Goal: Use online tool/utility: Utilize a website feature to perform a specific function

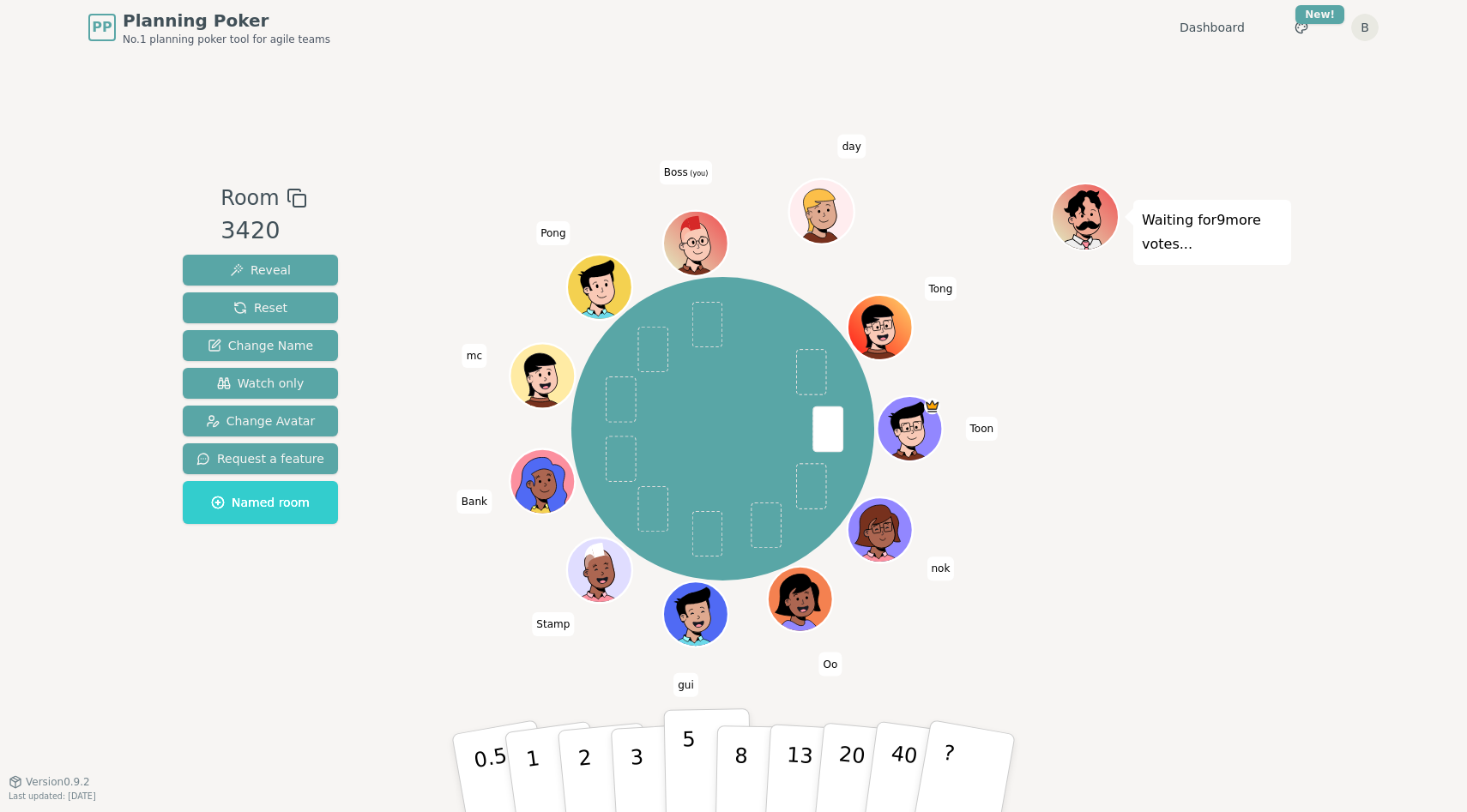
click at [684, 769] on p "5" at bounding box center [689, 774] width 15 height 93
click at [638, 766] on p "3" at bounding box center [639, 774] width 19 height 94
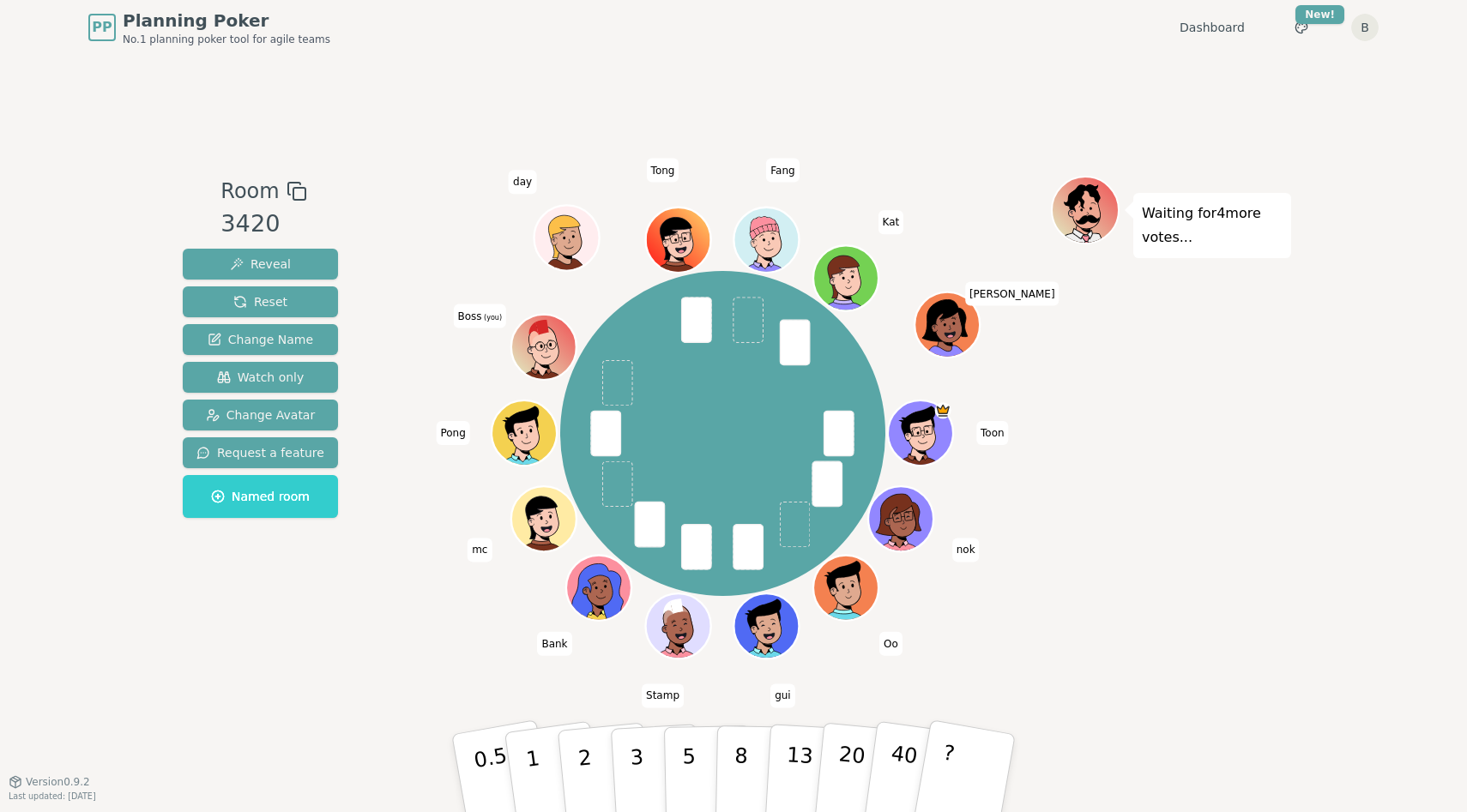
click at [602, 675] on div "Room 3420 Reveal Reset Change Name Watch only Change Avatar Request a feature N…" at bounding box center [734, 418] width 1115 height 726
click at [632, 753] on p "3" at bounding box center [639, 774] width 19 height 94
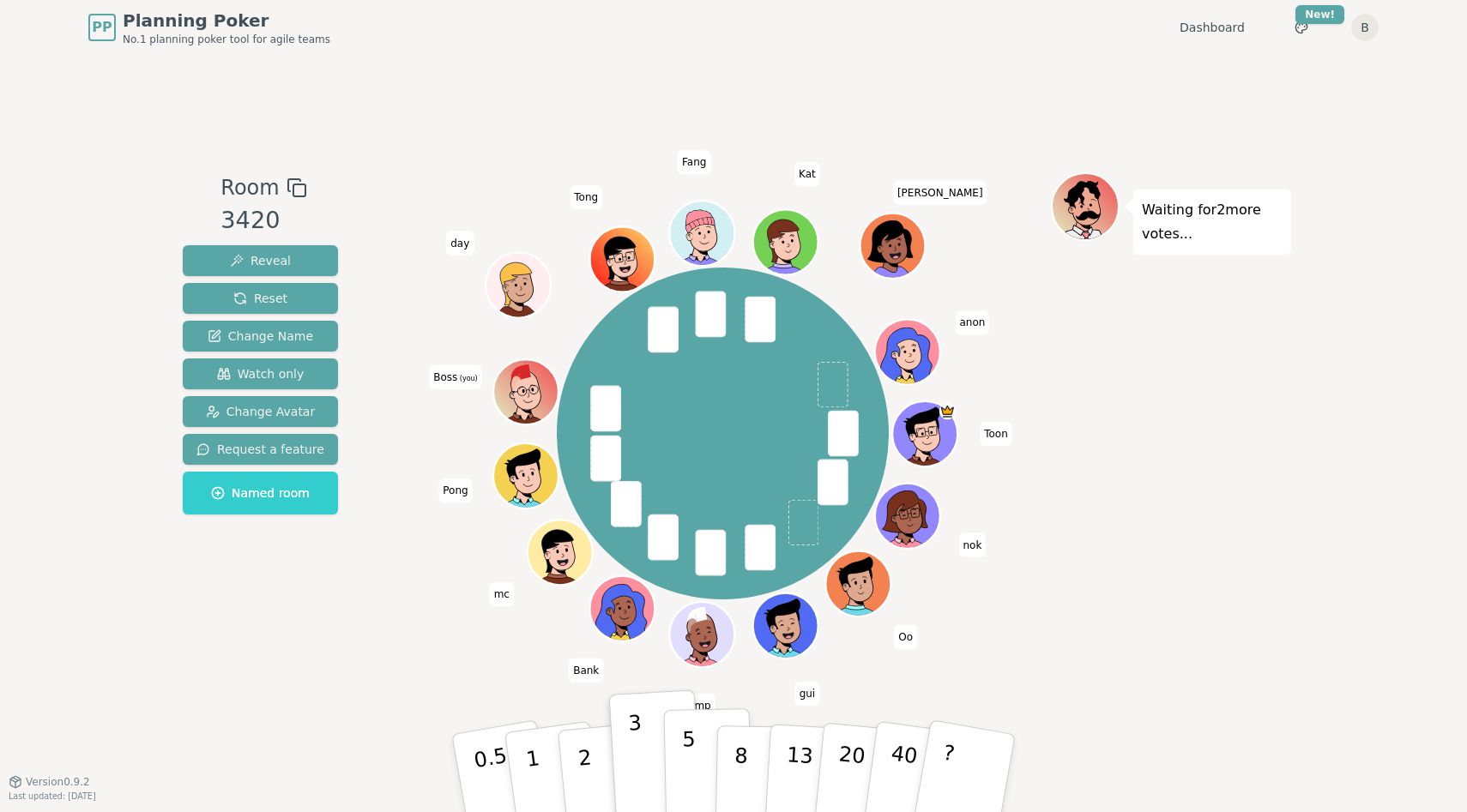
click at [684, 766] on p "5" at bounding box center [689, 774] width 15 height 93
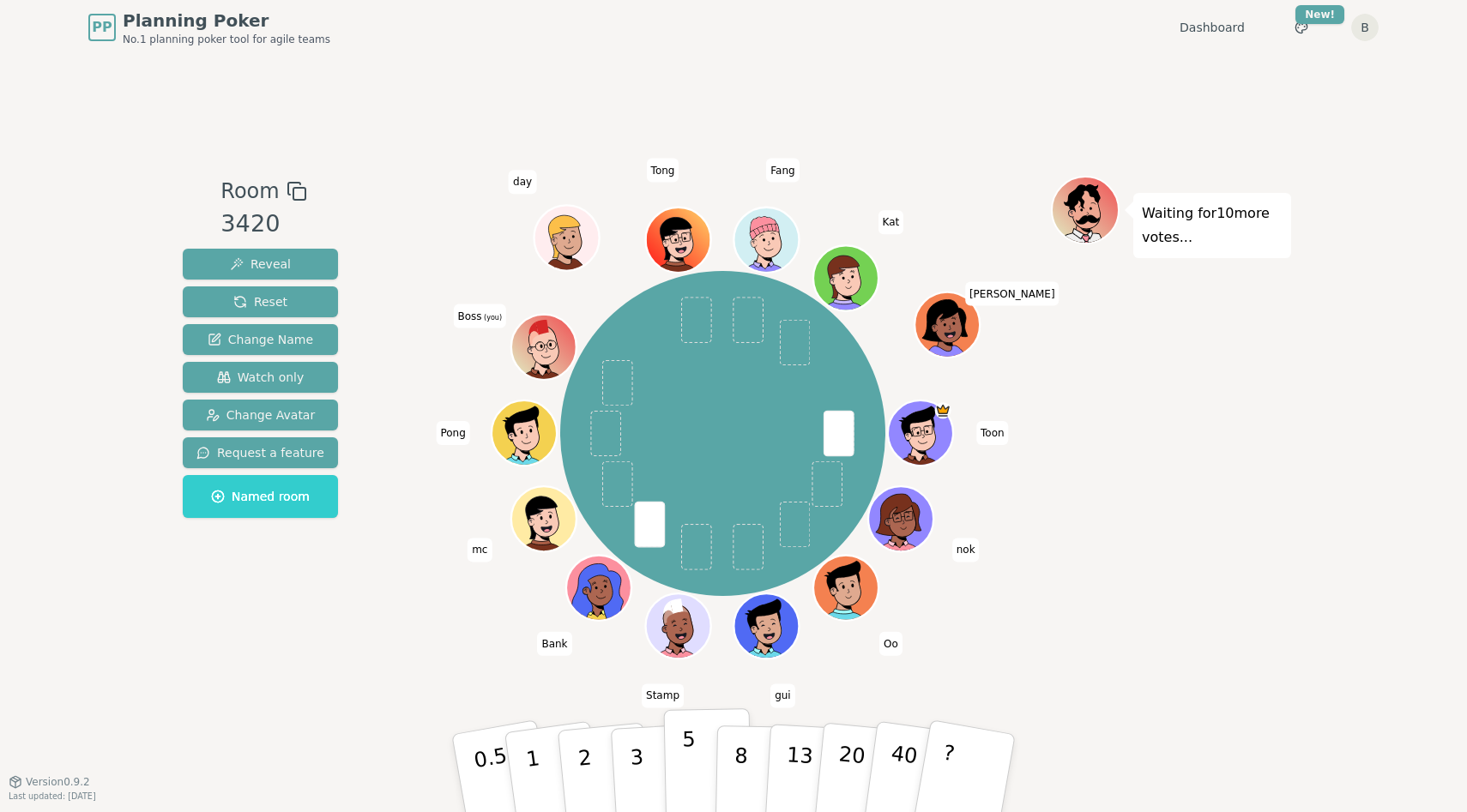
click at [676, 773] on button "5" at bounding box center [708, 774] width 88 height 130
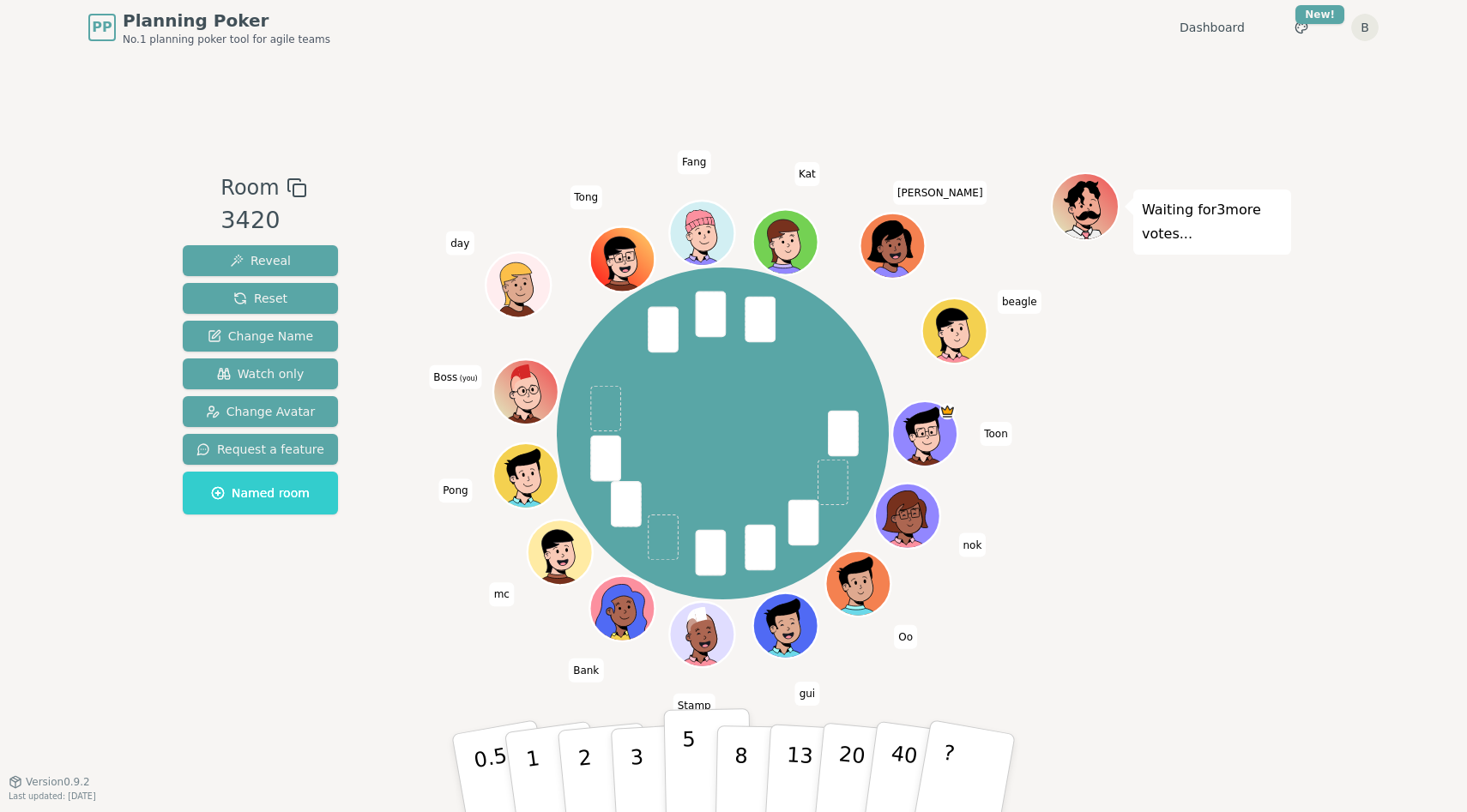
click at [702, 765] on button "5" at bounding box center [708, 774] width 88 height 130
click at [735, 753] on p "8" at bounding box center [741, 773] width 15 height 93
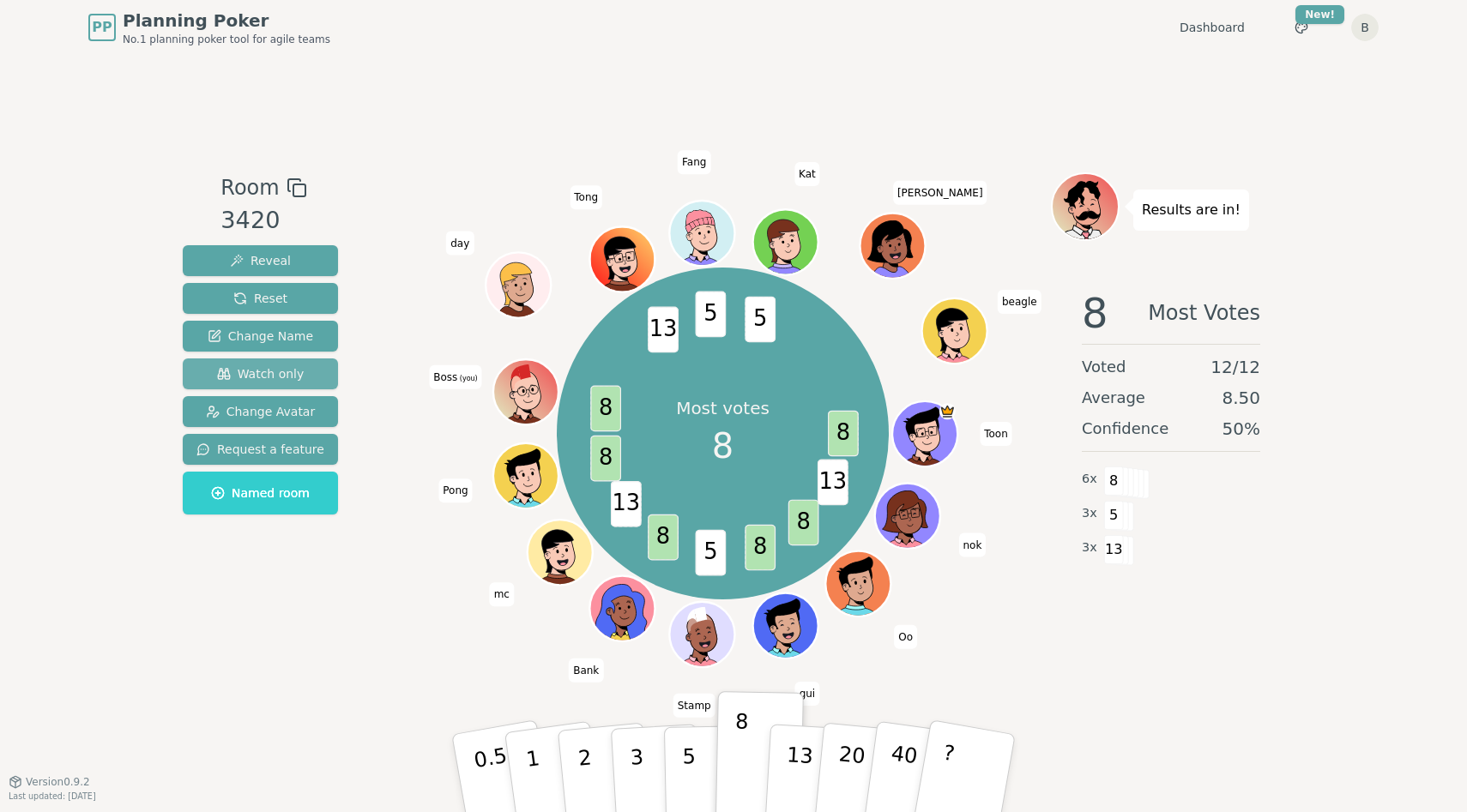
click at [266, 376] on span "Watch only" at bounding box center [261, 374] width 88 height 18
